Goal: Information Seeking & Learning: Check status

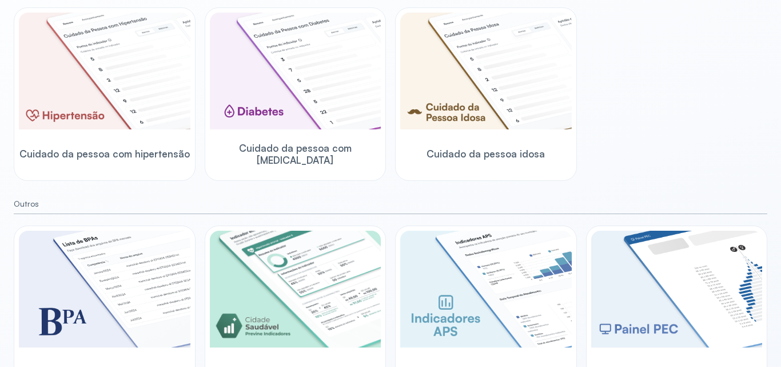
scroll to position [371, 0]
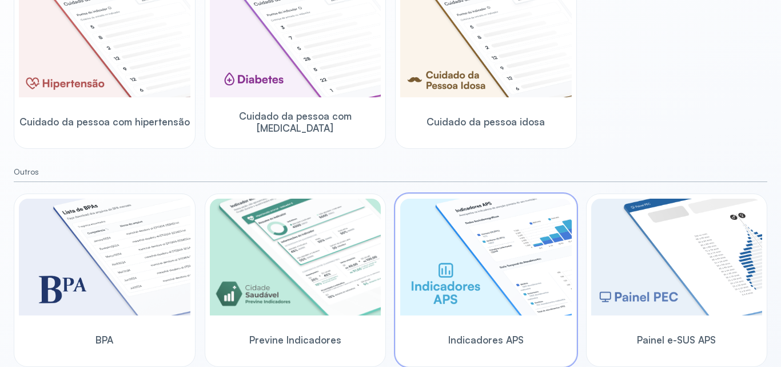
click at [486, 233] on img at bounding box center [486, 256] width 172 height 117
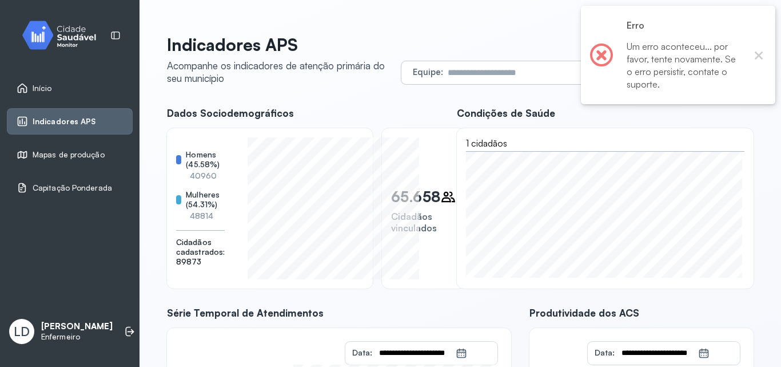
click at [538, 74] on input "text" at bounding box center [584, 72] width 283 height 23
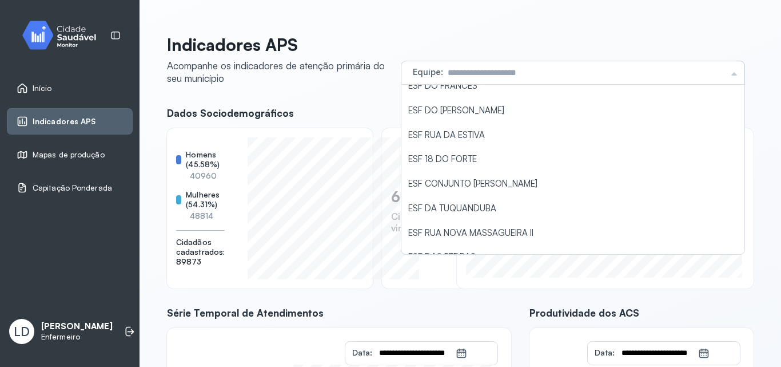
scroll to position [190, 0]
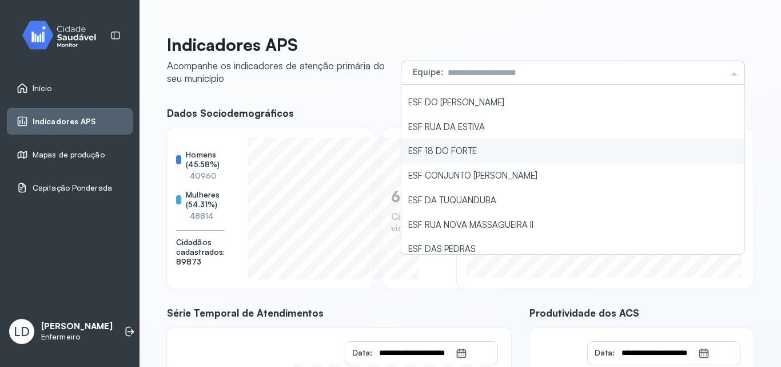
type input "**********"
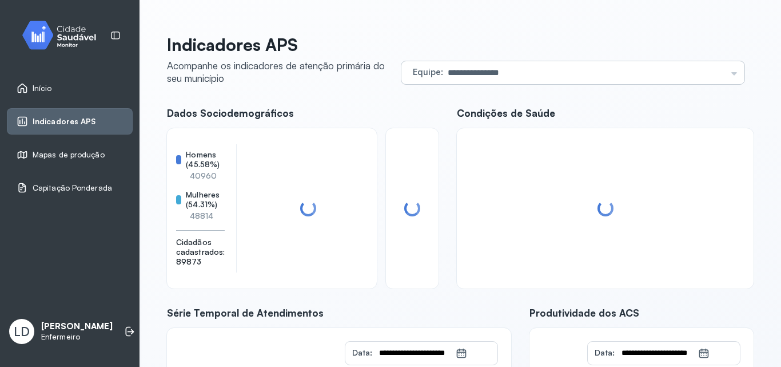
click at [558, 145] on div "**********" at bounding box center [460, 295] width 587 height 522
click at [558, 145] on div at bounding box center [605, 208] width 279 height 142
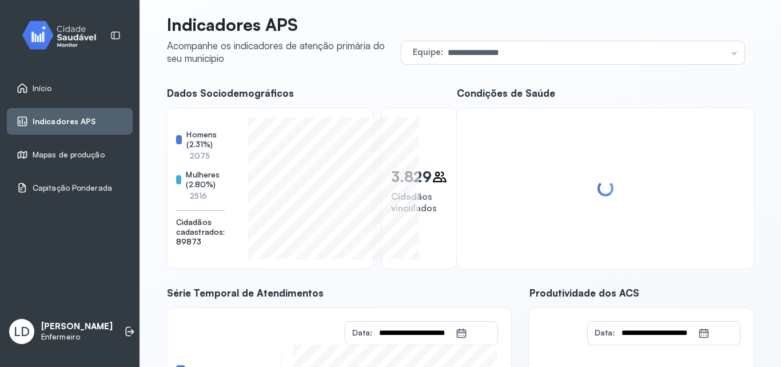
scroll to position [0, 0]
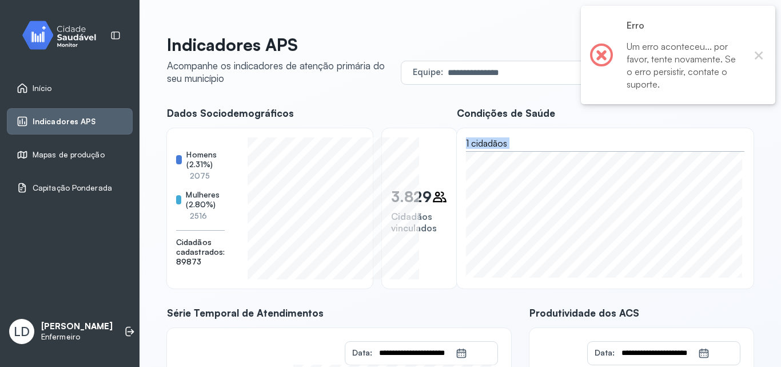
click at [97, 125] on link "Indicadores APS" at bounding box center [70, 121] width 106 height 11
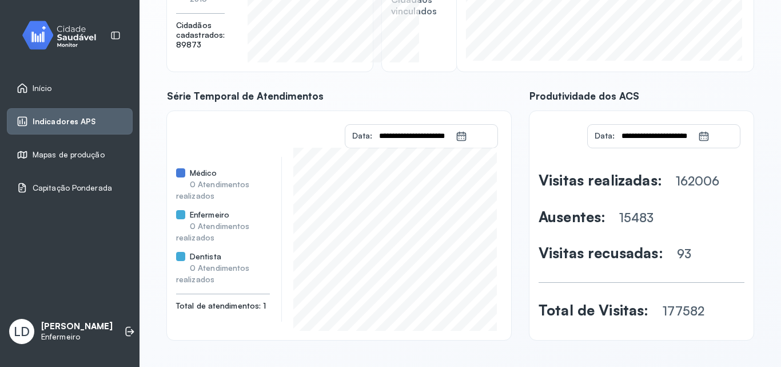
scroll to position [217, 0]
click at [81, 79] on div "Início" at bounding box center [70, 88] width 126 height 26
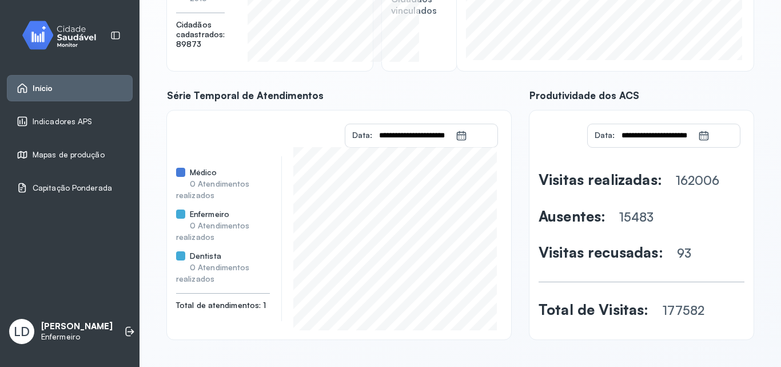
click at [63, 50] on img at bounding box center [63, 35] width 103 height 34
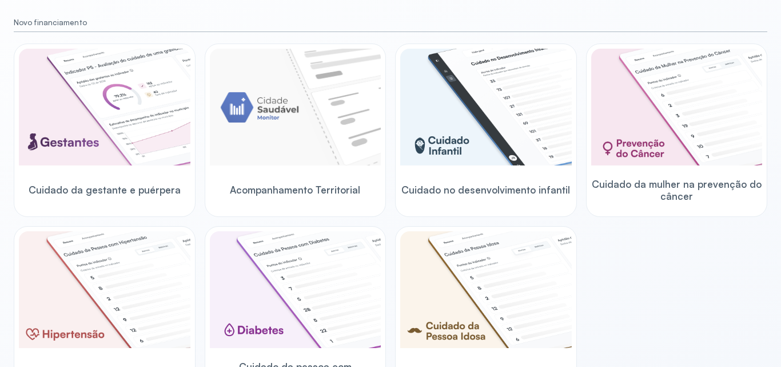
scroll to position [117, 0]
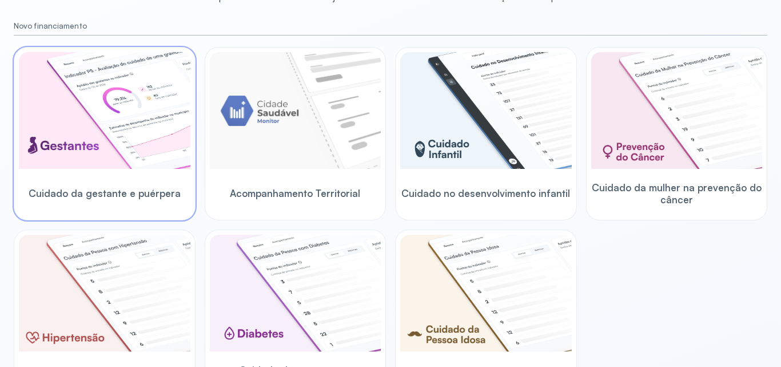
click at [55, 161] on img at bounding box center [105, 110] width 172 height 117
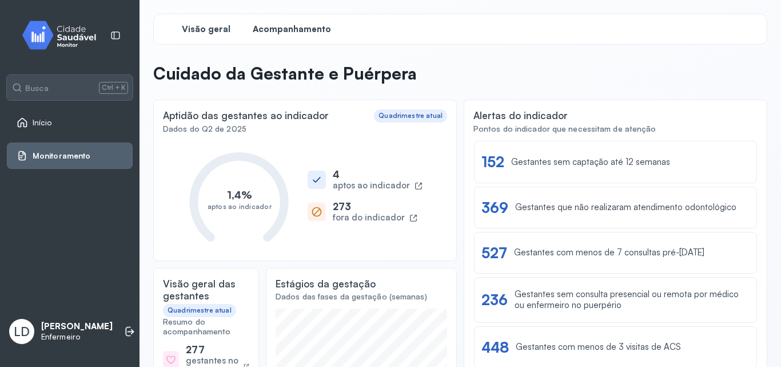
click at [307, 30] on span "Acompanhamento" at bounding box center [292, 29] width 78 height 11
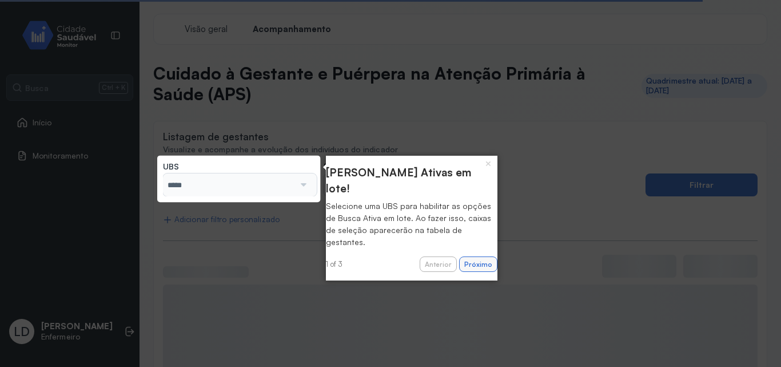
click at [480, 256] on button "Próximo" at bounding box center [478, 264] width 38 height 16
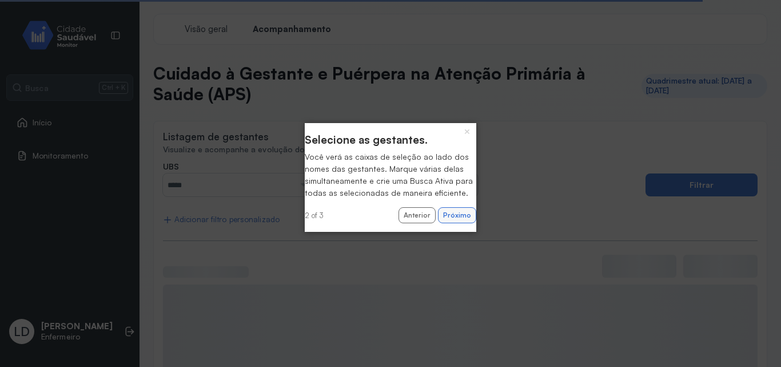
click at [457, 223] on button "Próximo" at bounding box center [457, 215] width 38 height 16
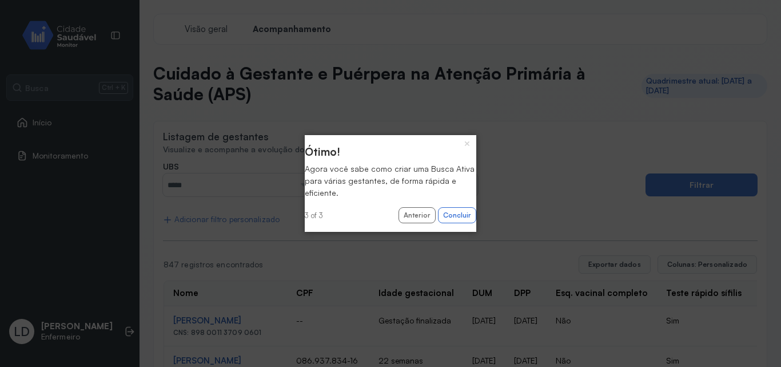
click at [457, 225] on div "× Ótimo! Agora você sabe como criar uma Busca Ativa para várias gestantes, de f…" at bounding box center [391, 183] width 172 height 97
click at [457, 219] on button "Concluir" at bounding box center [457, 215] width 38 height 16
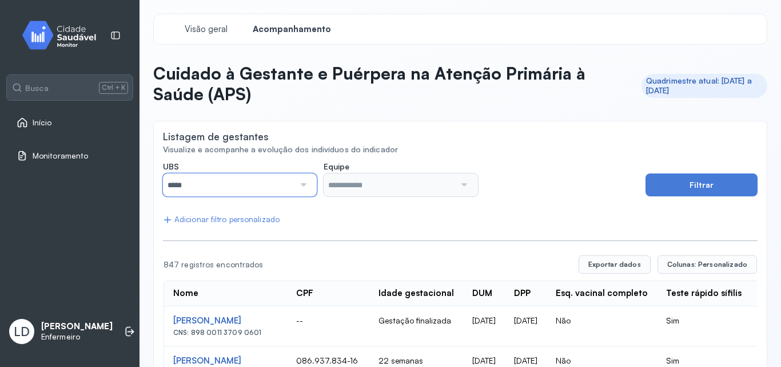
click at [273, 182] on input "*****" at bounding box center [229, 184] width 132 height 23
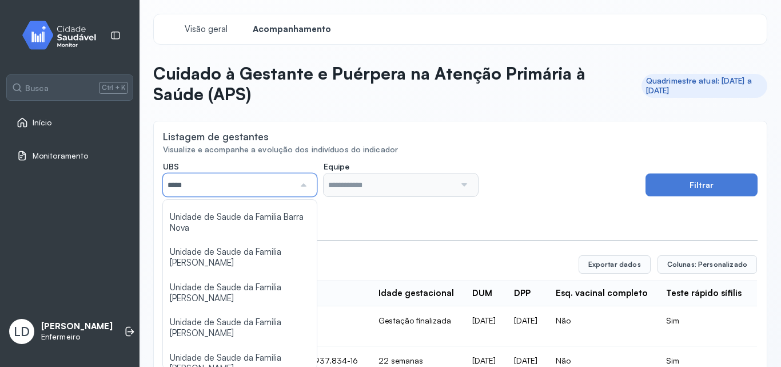
scroll to position [92, 0]
type input "*****"
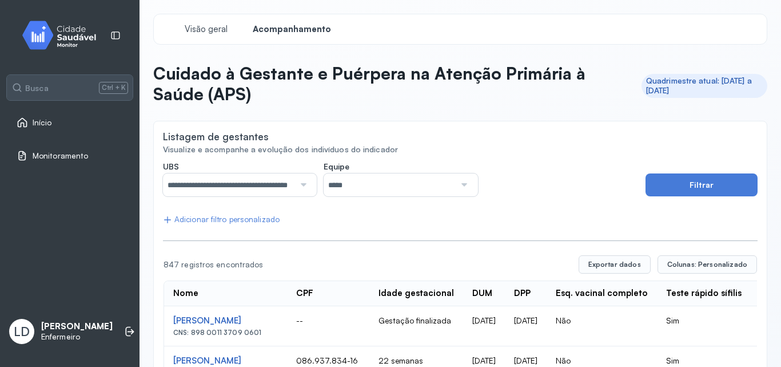
click at [376, 195] on input "*****" at bounding box center [390, 184] width 132 height 23
click at [717, 183] on button "Filtrar" at bounding box center [702, 184] width 112 height 23
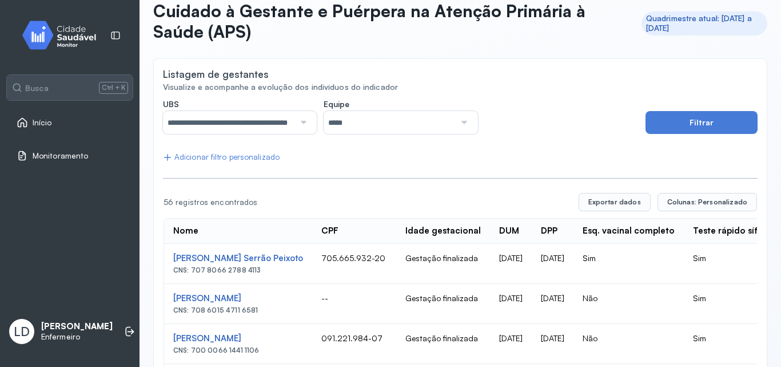
scroll to position [0, 0]
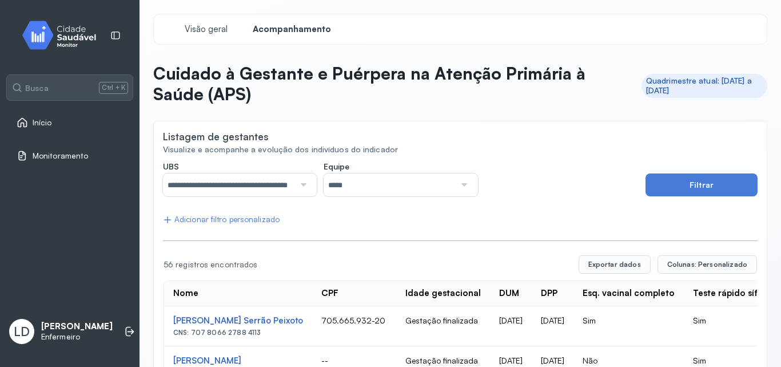
click at [227, 221] on div "Adicionar filtro personalizado" at bounding box center [221, 219] width 117 height 10
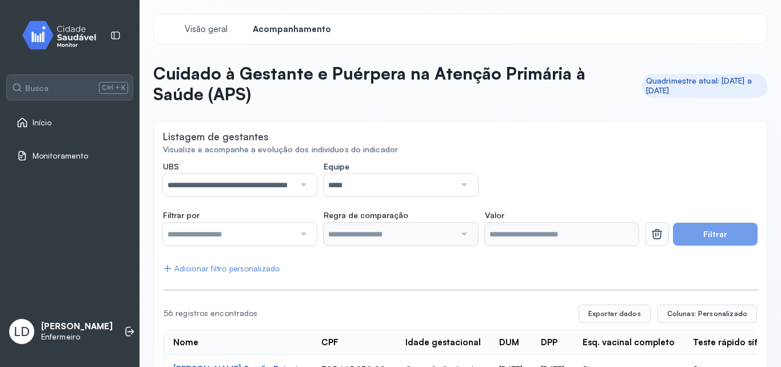
click at [652, 231] on icon at bounding box center [657, 233] width 10 height 6
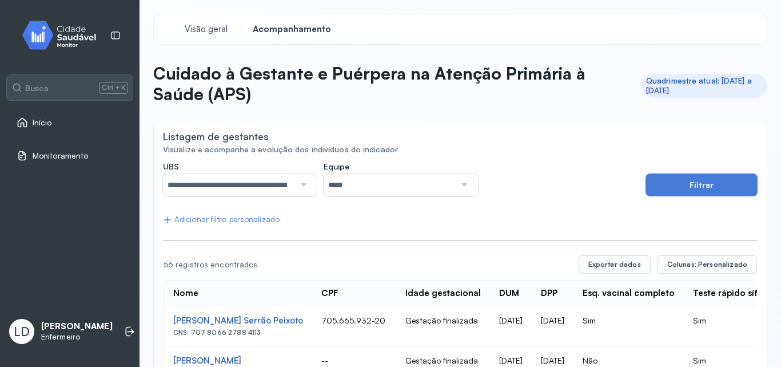
drag, startPoint x: 771, startPoint y: 93, endPoint x: 781, endPoint y: 133, distance: 40.6
click at [781, 133] on div "**********" at bounding box center [461, 183] width 642 height 367
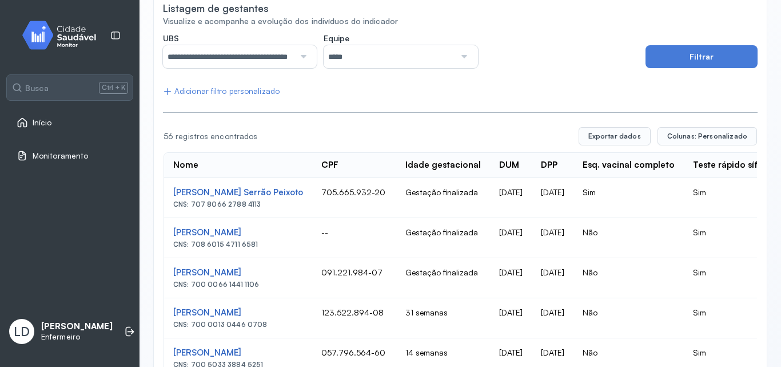
scroll to position [126, 0]
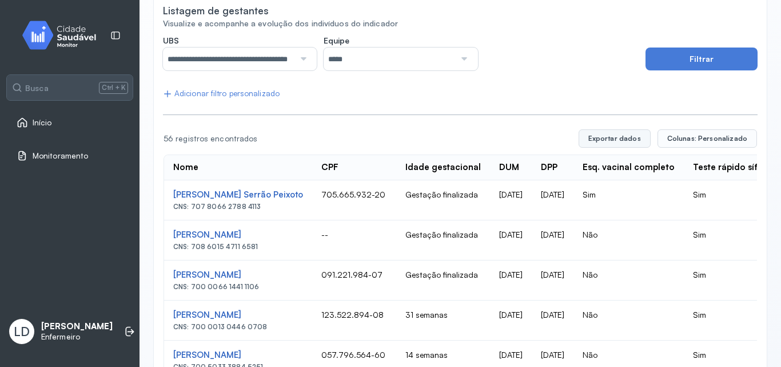
click at [638, 130] on button "Exportar dados" at bounding box center [615, 138] width 72 height 18
click at [372, 57] on input "*****" at bounding box center [390, 58] width 132 height 23
click at [679, 62] on button "Filtrar" at bounding box center [702, 58] width 112 height 23
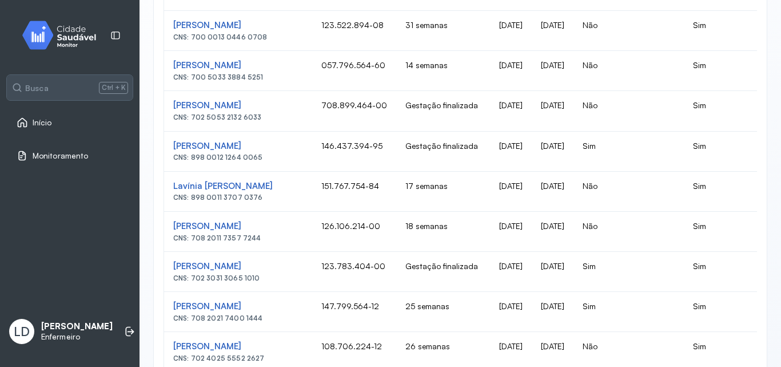
scroll to position [0, 0]
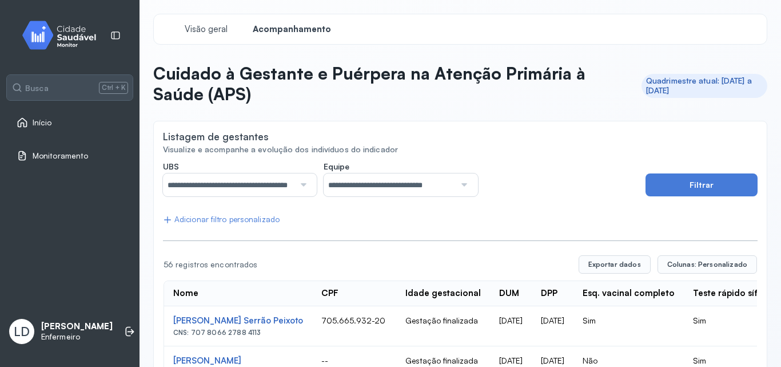
click at [81, 112] on div "Início" at bounding box center [70, 122] width 126 height 26
click at [79, 116] on div "Início" at bounding box center [70, 122] width 126 height 26
click at [92, 111] on div "Início" at bounding box center [70, 122] width 126 height 26
click at [67, 130] on div "Início" at bounding box center [70, 122] width 126 height 26
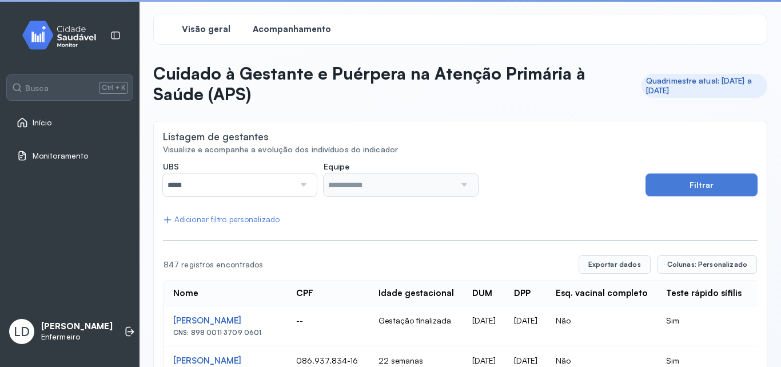
click at [212, 25] on span "Visão geral" at bounding box center [206, 29] width 49 height 11
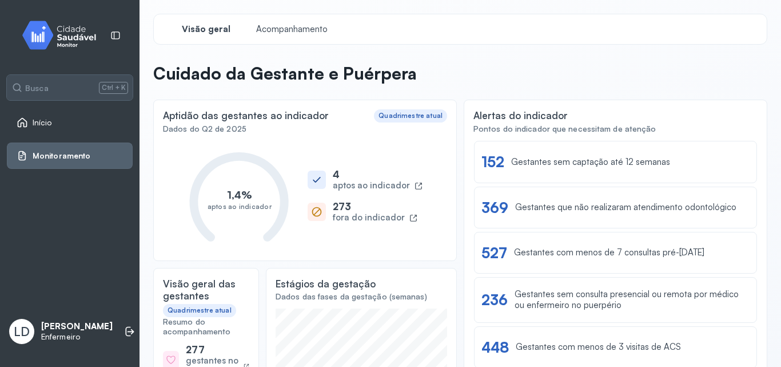
click at [98, 118] on link "Início" at bounding box center [70, 122] width 106 height 11
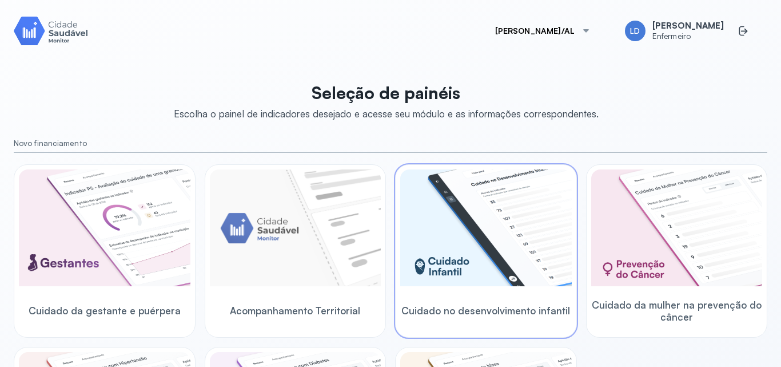
click at [502, 276] on img at bounding box center [486, 227] width 172 height 117
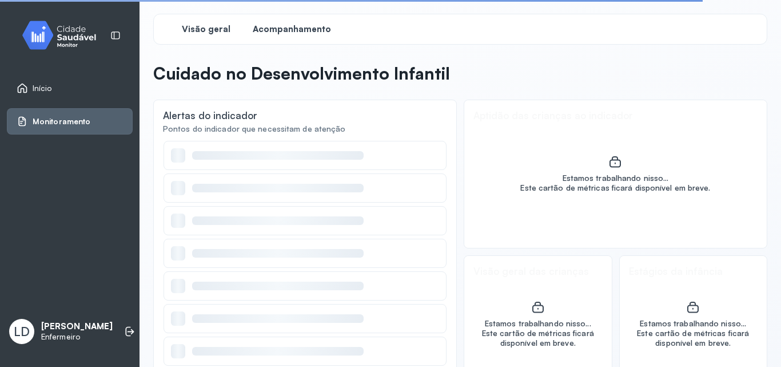
click at [303, 31] on span "Acompanhamento" at bounding box center [292, 29] width 78 height 11
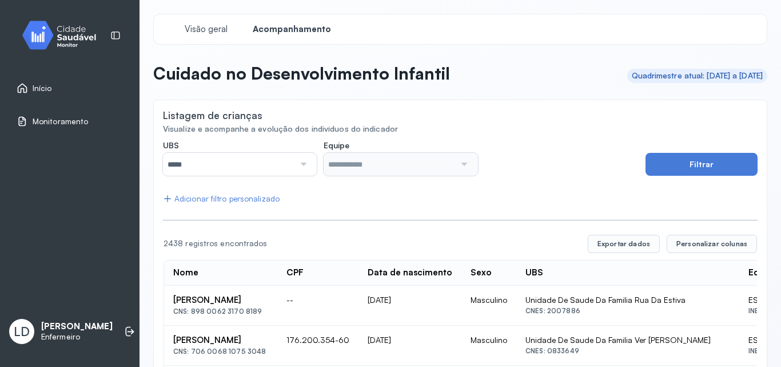
click at [233, 161] on input "*****" at bounding box center [229, 164] width 132 height 23
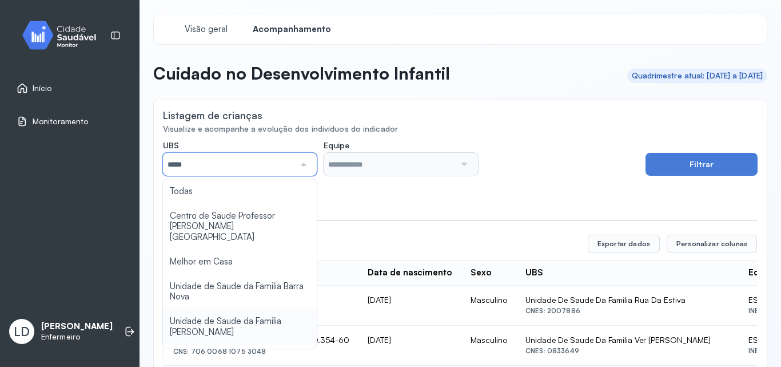
type input "*****"
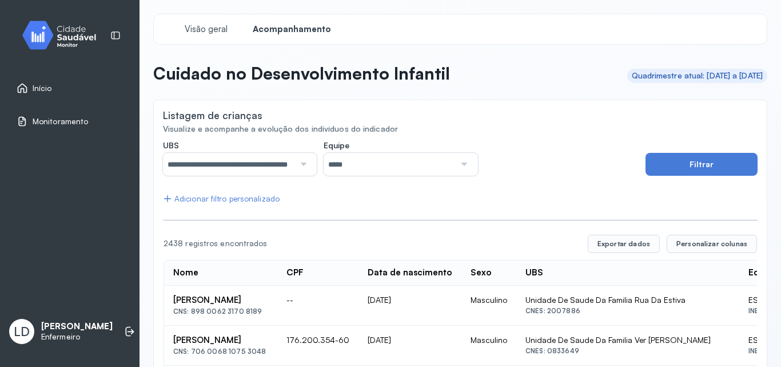
click at [351, 162] on input "*****" at bounding box center [390, 164] width 132 height 23
click at [657, 158] on button "Filtrar" at bounding box center [702, 164] width 112 height 23
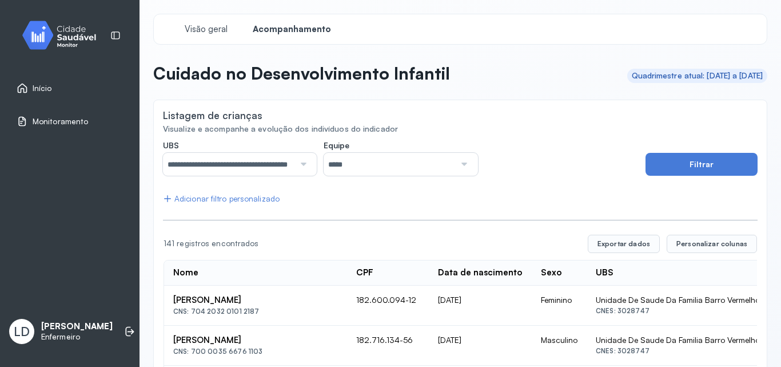
click at [87, 37] on img at bounding box center [63, 35] width 103 height 34
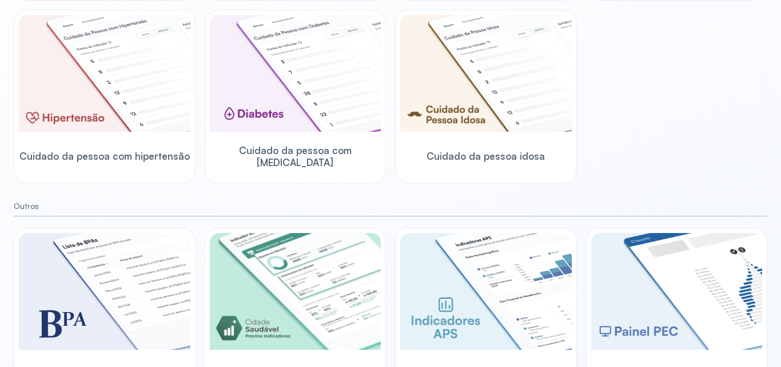
scroll to position [371, 0]
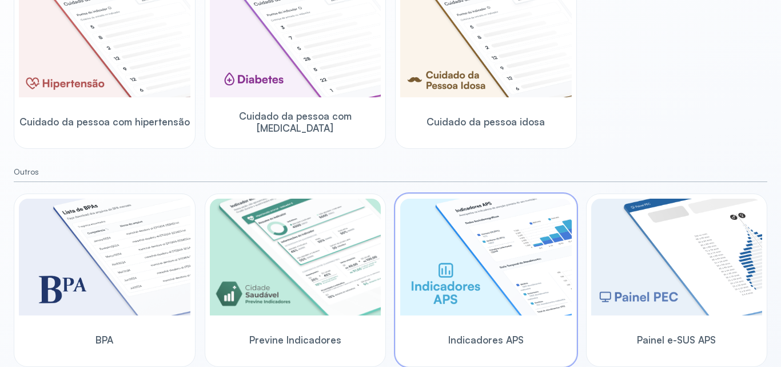
click at [440, 252] on img at bounding box center [486, 256] width 172 height 117
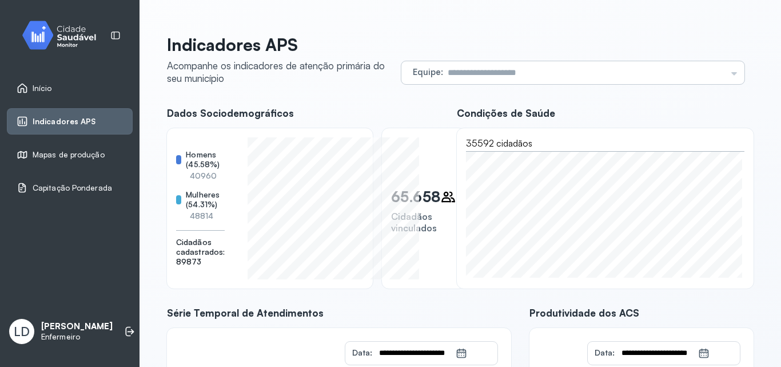
click at [628, 68] on input "text" at bounding box center [584, 72] width 283 height 23
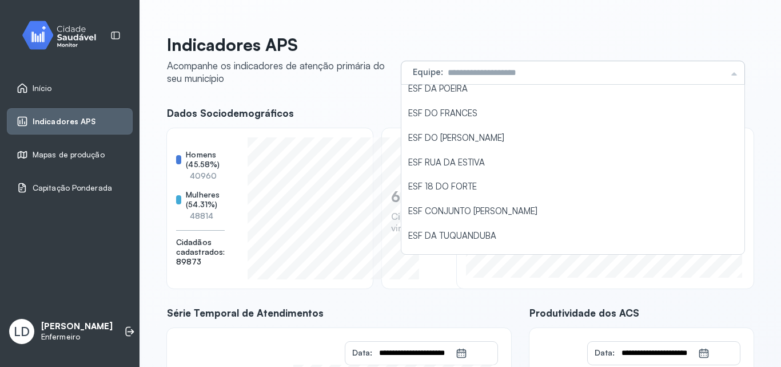
scroll to position [156, 0]
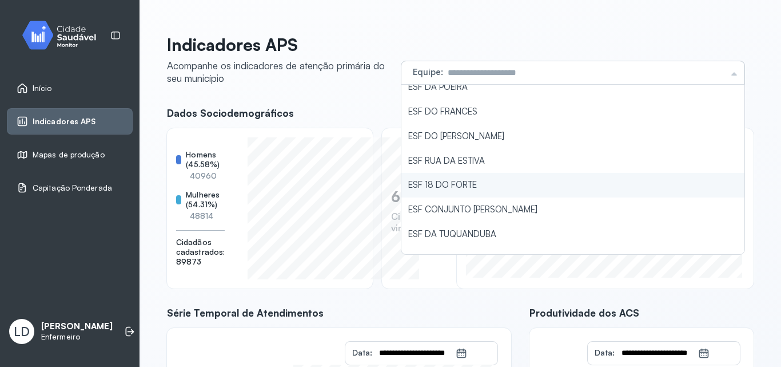
type input "**********"
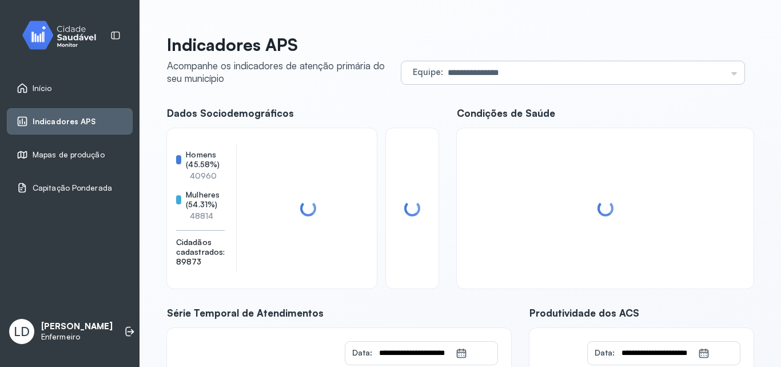
click at [498, 177] on div "**********" at bounding box center [460, 295] width 587 height 522
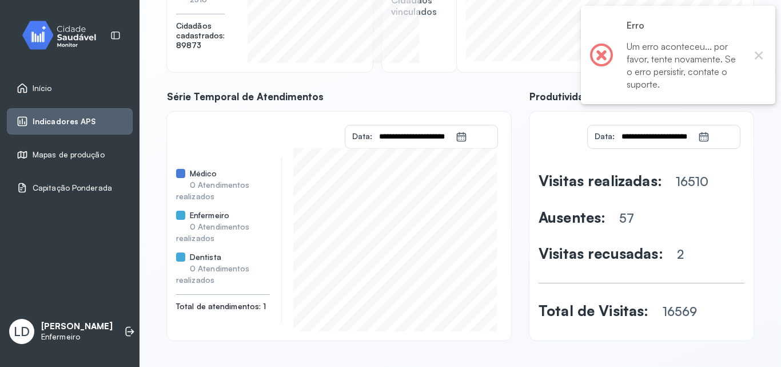
scroll to position [217, 0]
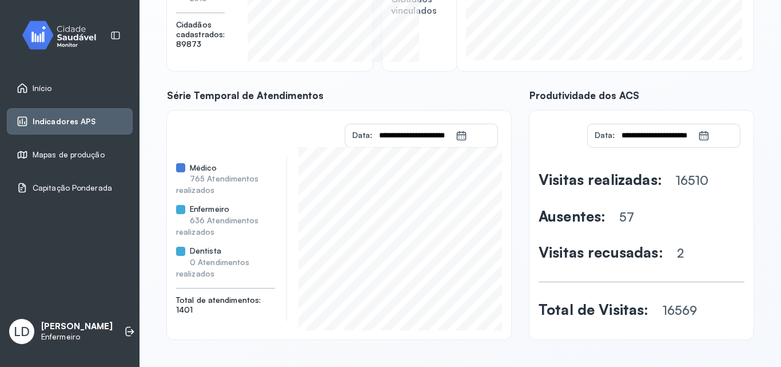
click at [35, 85] on span "Início" at bounding box center [42, 88] width 19 height 10
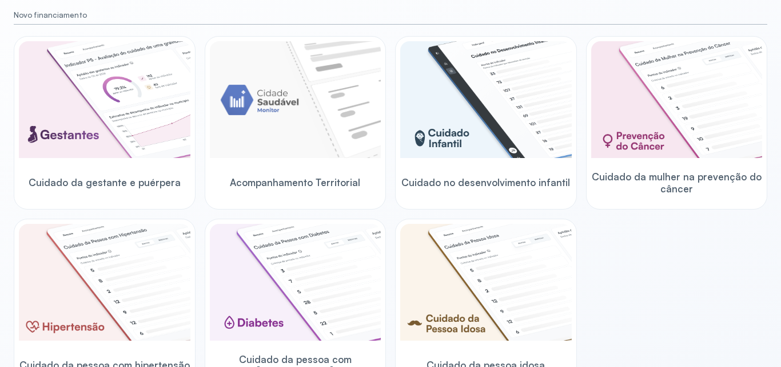
scroll to position [96, 0]
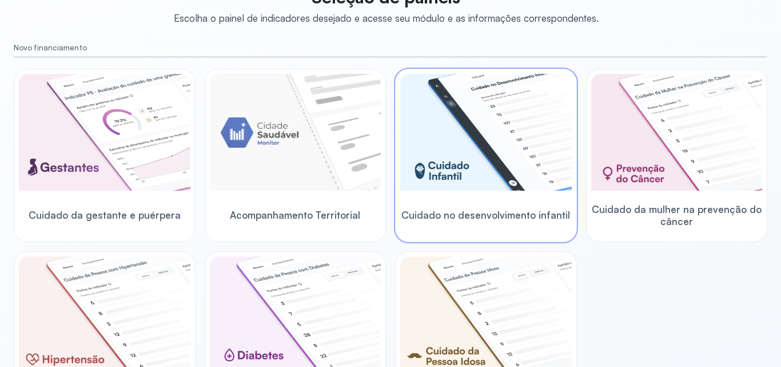
click at [516, 144] on img at bounding box center [486, 132] width 172 height 117
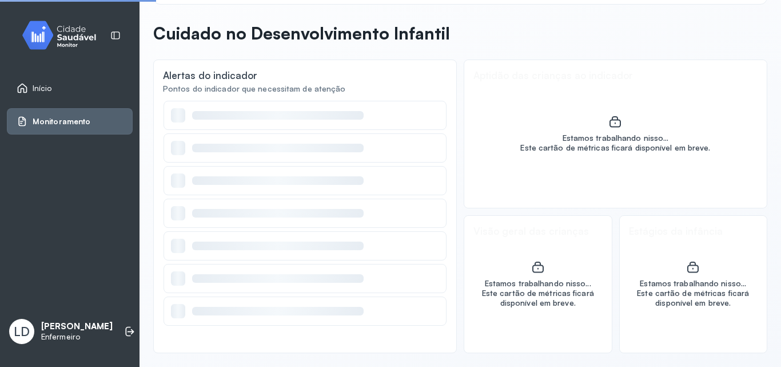
scroll to position [40, 0]
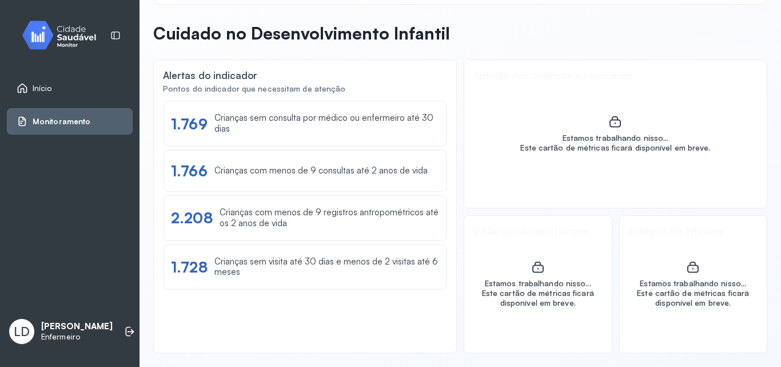
click at [73, 35] on img at bounding box center [63, 35] width 103 height 34
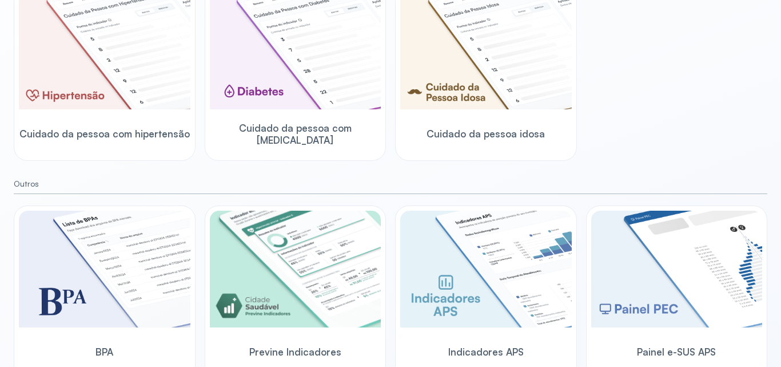
scroll to position [371, 0]
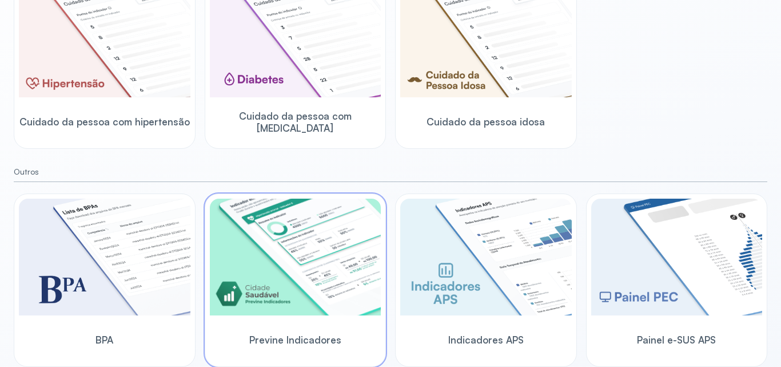
click at [370, 301] on img at bounding box center [296, 256] width 172 height 117
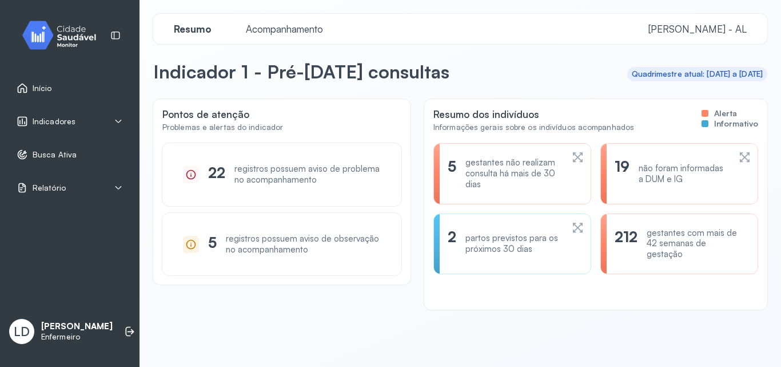
click at [276, 39] on div "Resumo Acompanhamento Marechal Deodoro - AL" at bounding box center [460, 29] width 614 height 30
click at [283, 26] on span "Acompanhamento" at bounding box center [284, 29] width 91 height 12
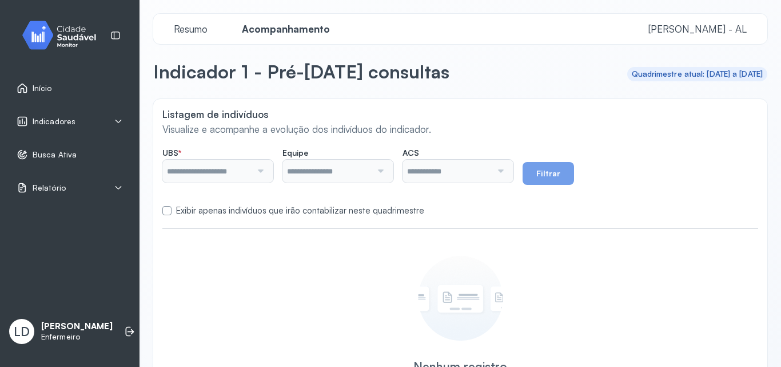
type input "**********"
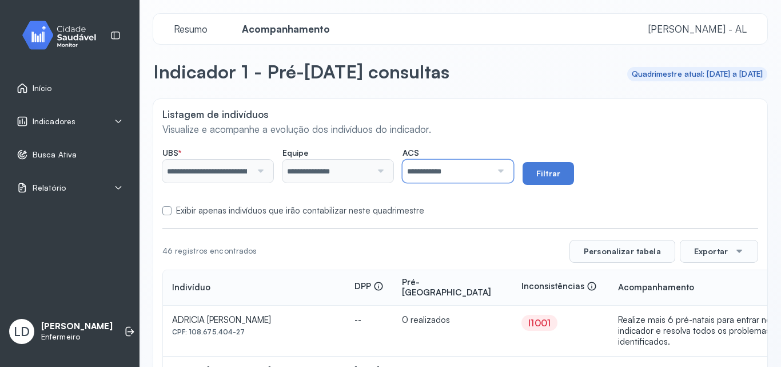
click at [472, 181] on input "**********" at bounding box center [447, 171] width 89 height 23
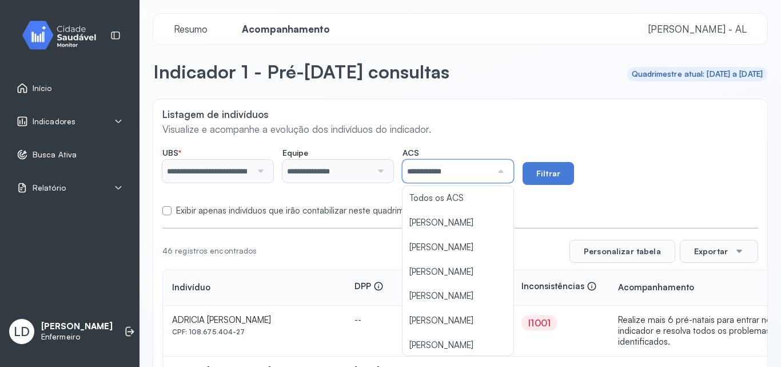
scroll to position [148, 0]
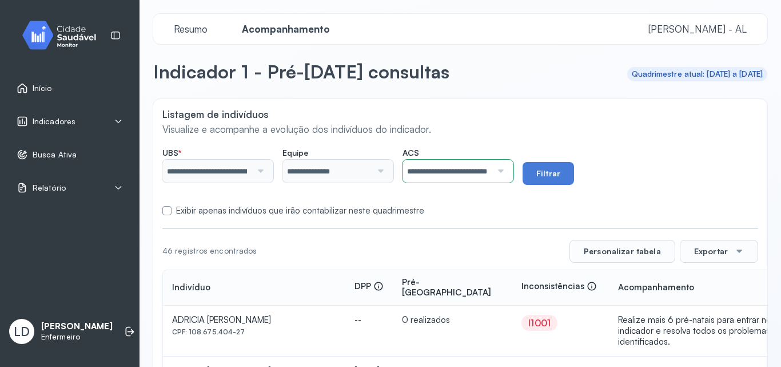
click at [486, 305] on td "0 realizados" at bounding box center [453, 330] width 120 height 51
click at [572, 166] on button "Filtrar" at bounding box center [548, 173] width 51 height 23
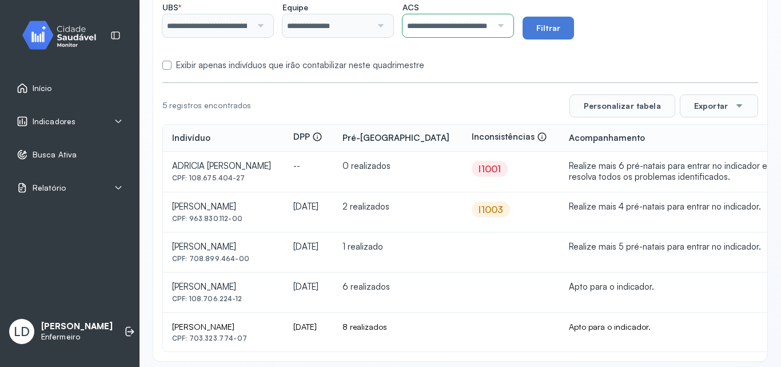
scroll to position [153, 0]
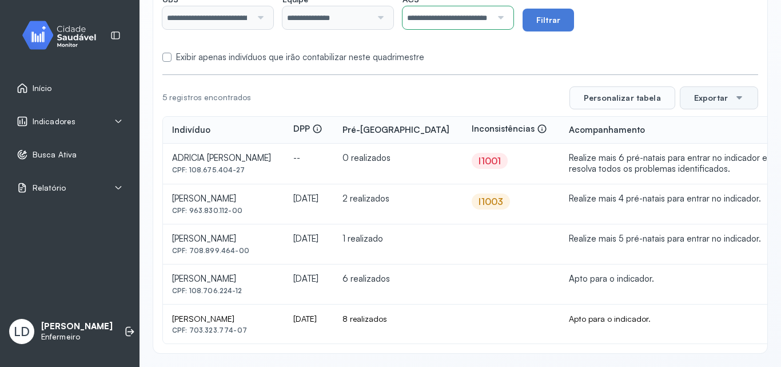
click at [735, 98] on div at bounding box center [739, 97] width 9 height 9
click at [709, 279] on span "PDF" at bounding box center [716, 283] width 15 height 15
click at [609, 214] on td "Realize mais 4 pré-natais para entrar no indicador." at bounding box center [678, 204] width 237 height 40
